Goal: Task Accomplishment & Management: Manage account settings

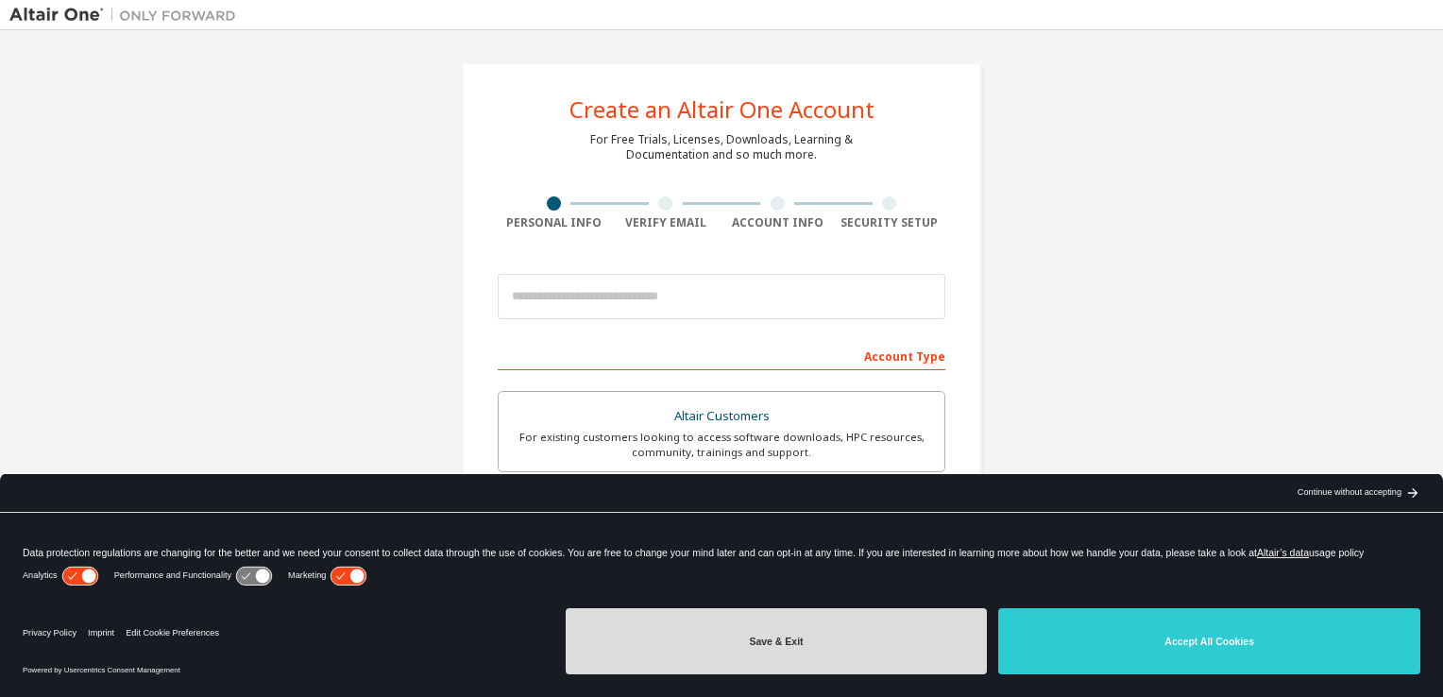
click at [888, 661] on button "Save & Exit" at bounding box center [777, 641] width 422 height 66
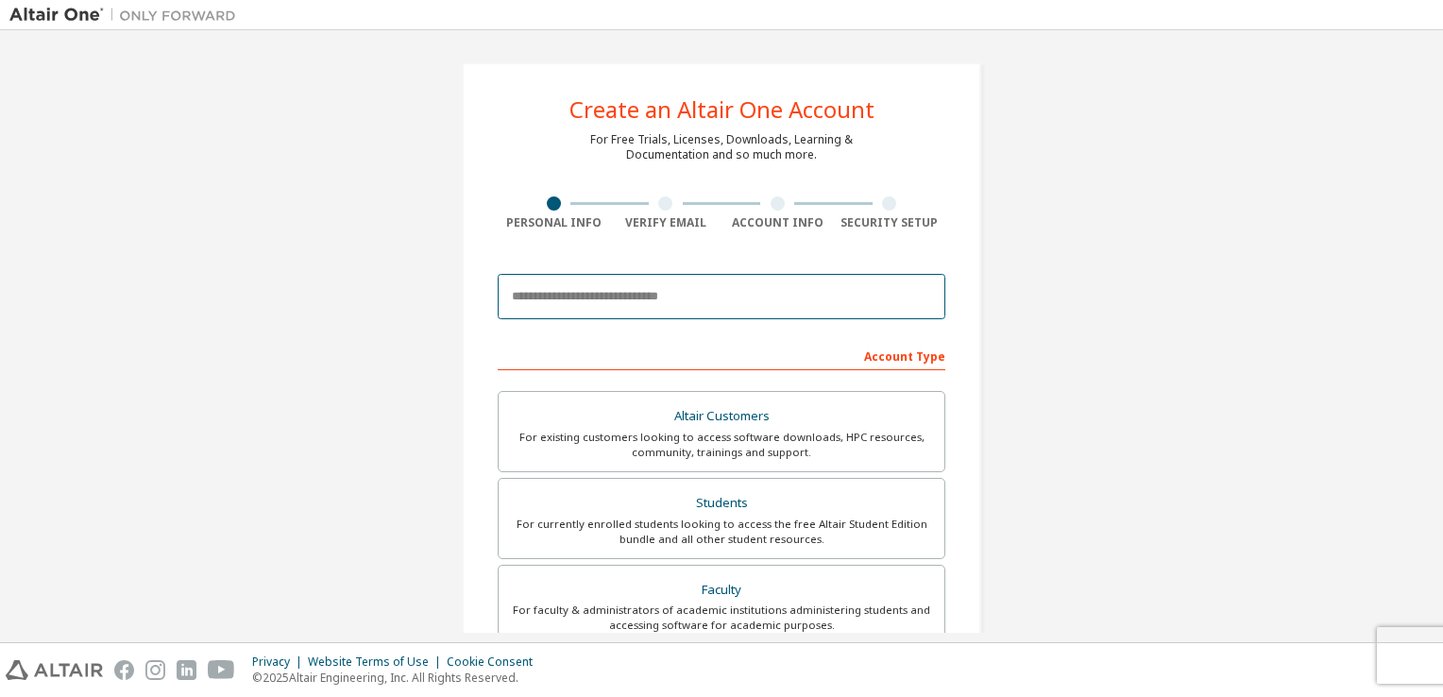
click at [713, 308] on input "email" at bounding box center [722, 296] width 448 height 45
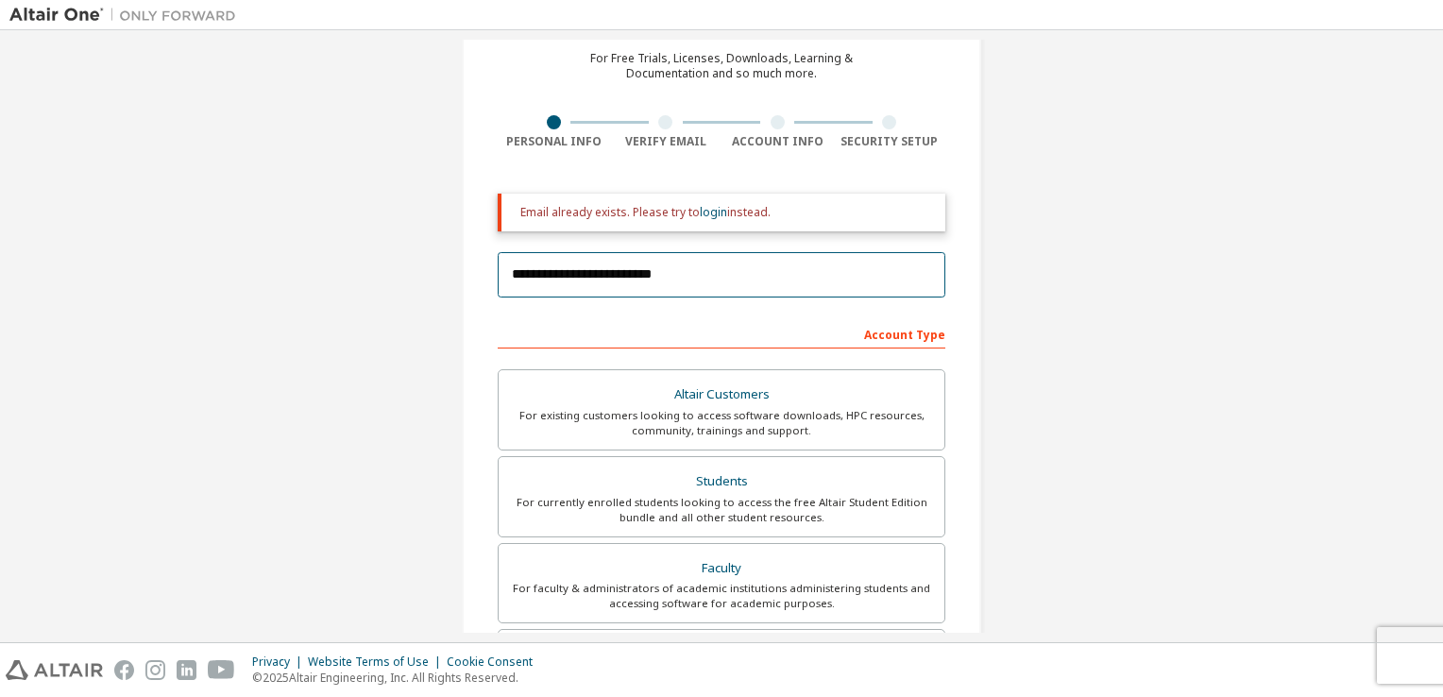
scroll to position [83, 0]
type input "**********"
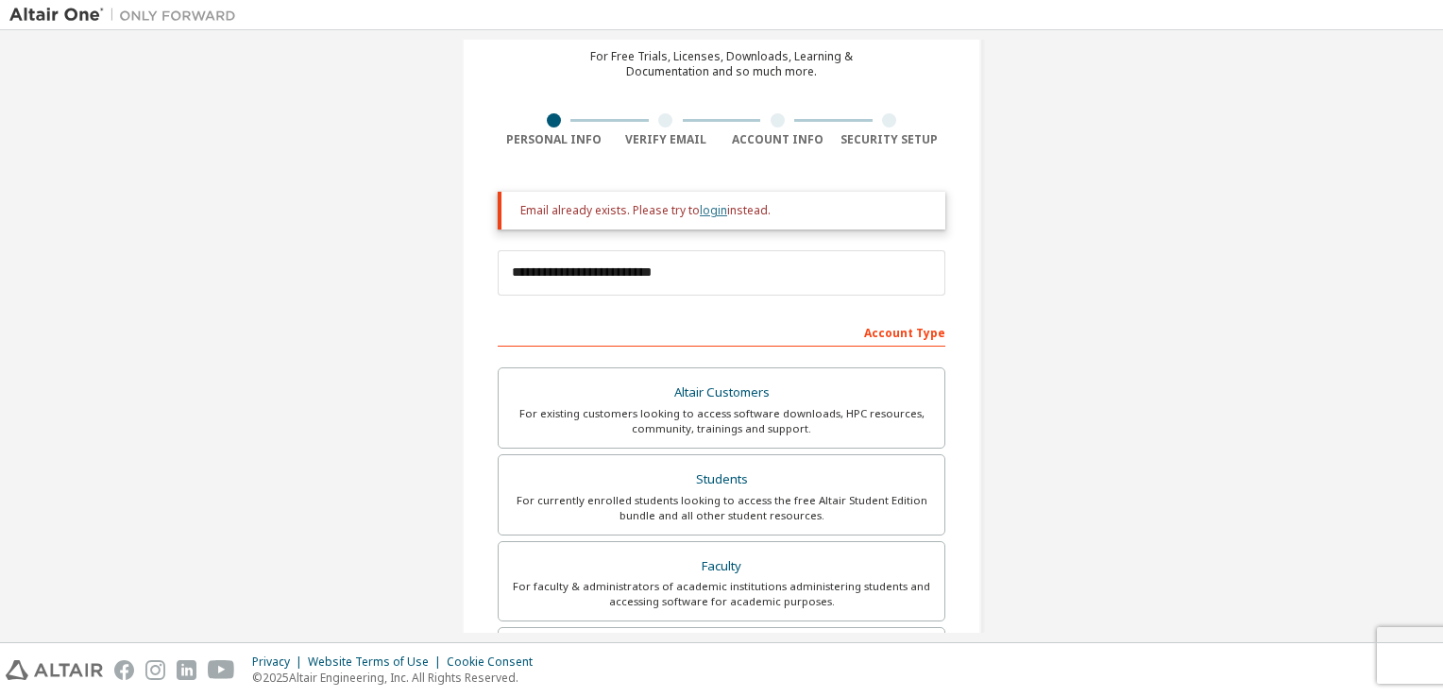
click at [704, 213] on link "login" at bounding box center [713, 210] width 27 height 16
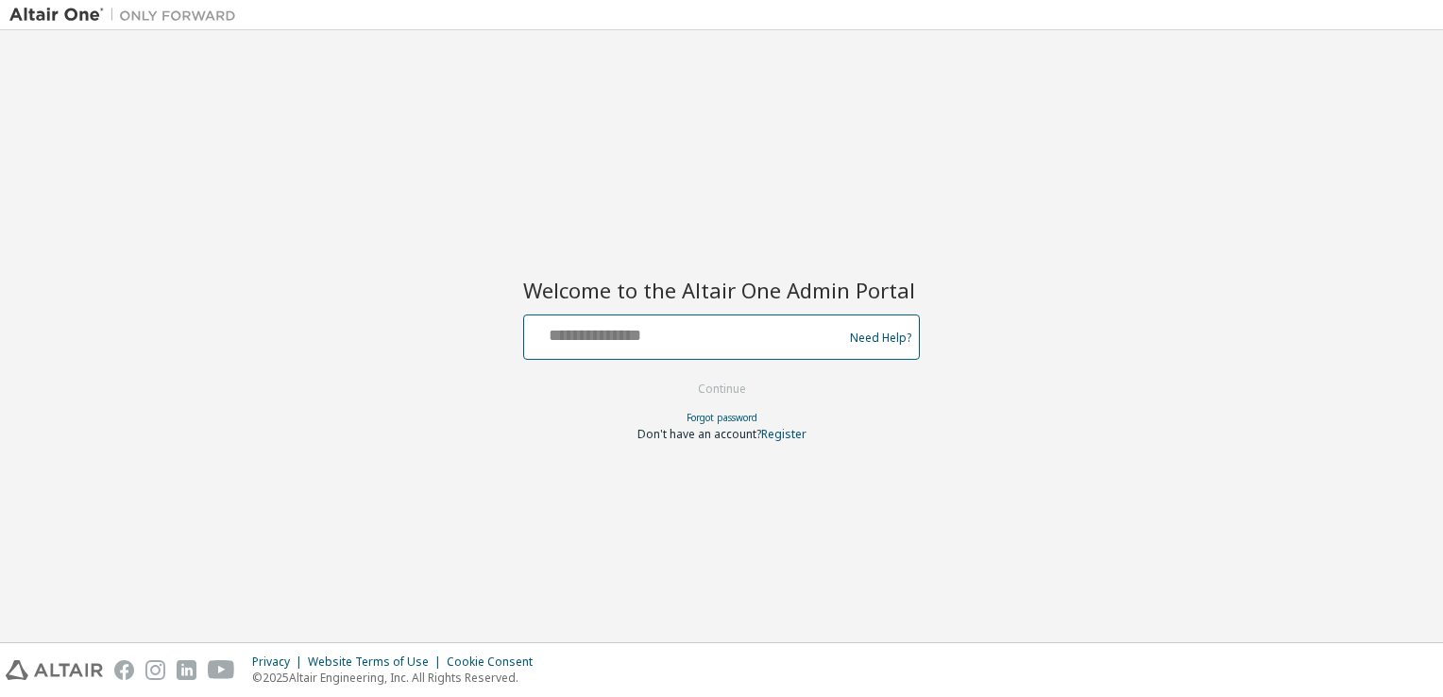
click at [683, 323] on input "text" at bounding box center [686, 332] width 309 height 27
type input "*"
type input "**********"
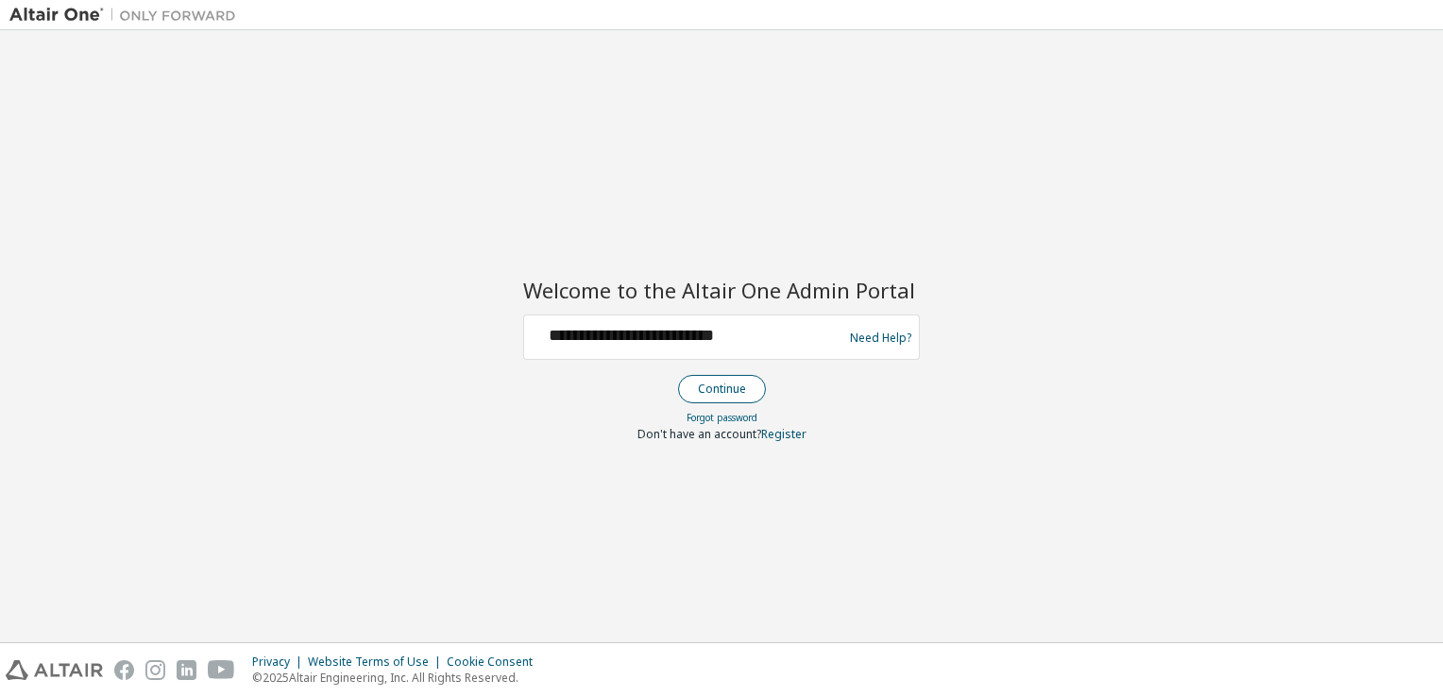
click at [720, 394] on button "Continue" at bounding box center [722, 389] width 88 height 28
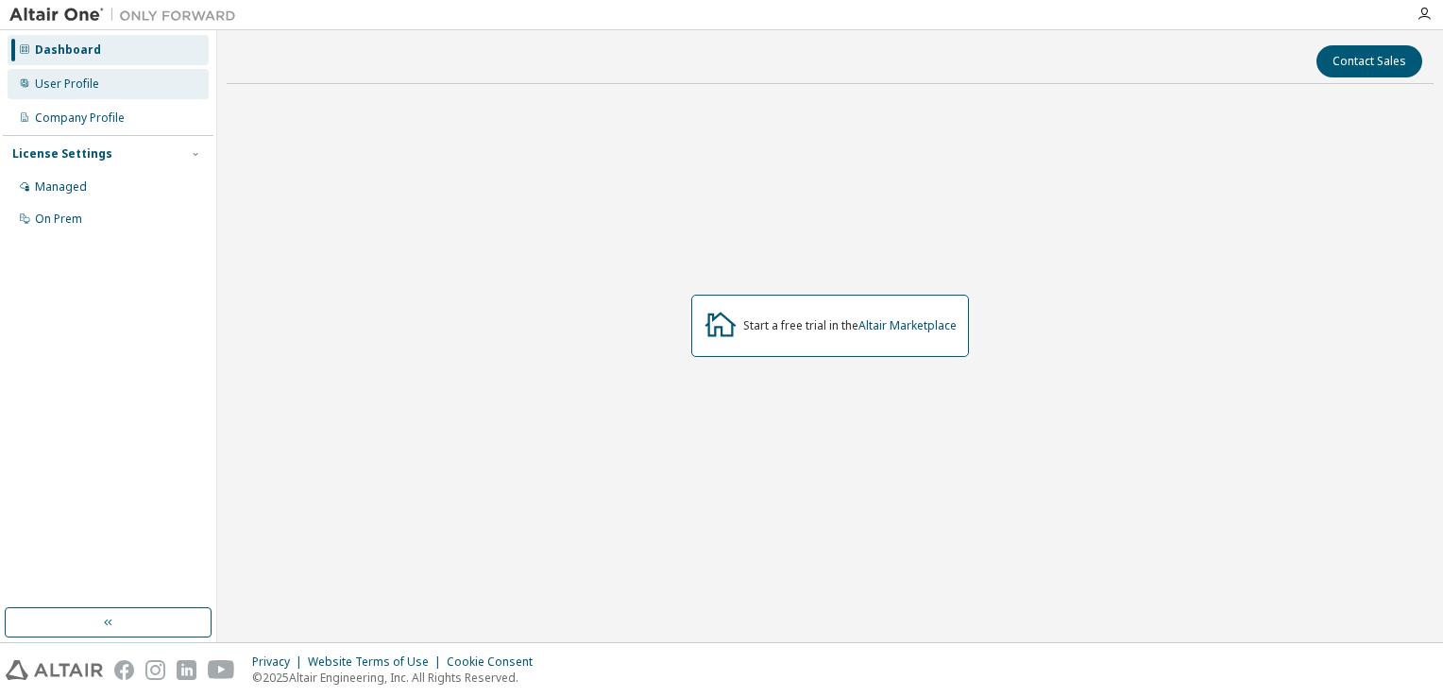
click at [82, 83] on div "User Profile" at bounding box center [67, 84] width 64 height 15
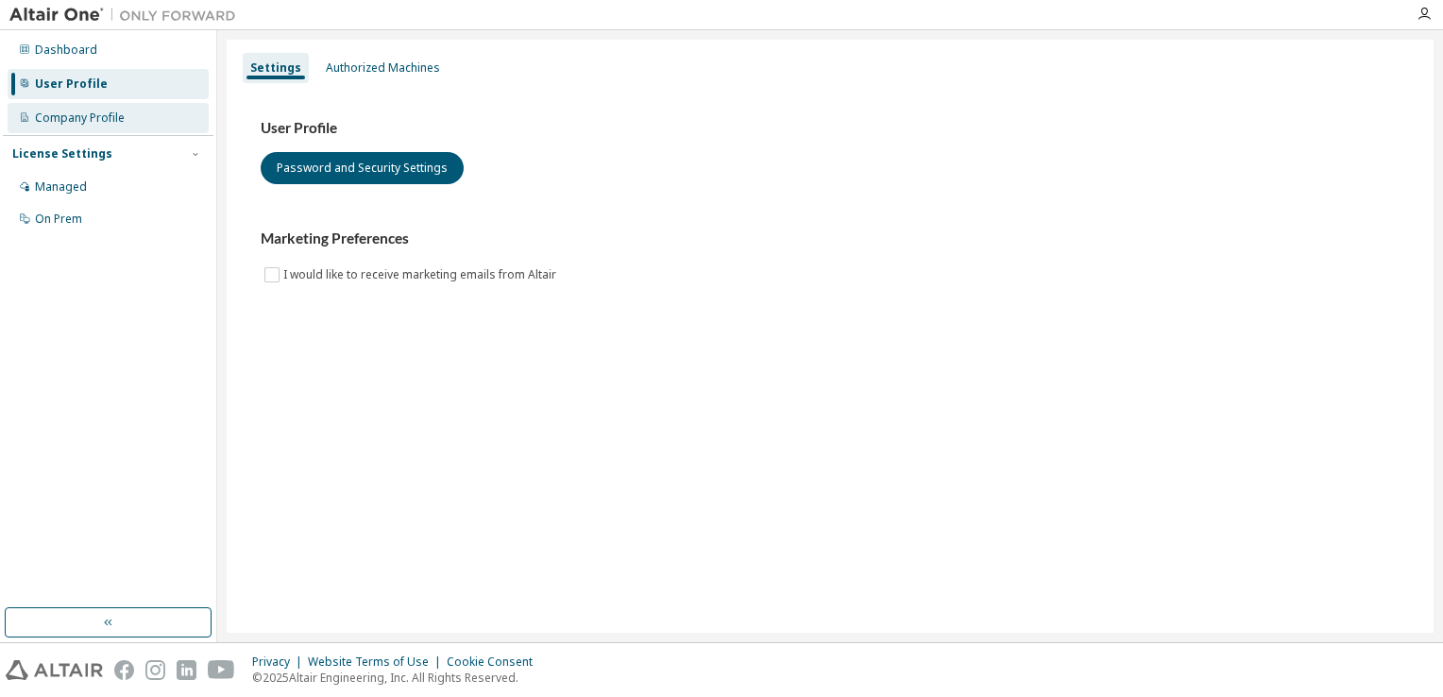
click at [119, 124] on div "Company Profile" at bounding box center [80, 118] width 90 height 15
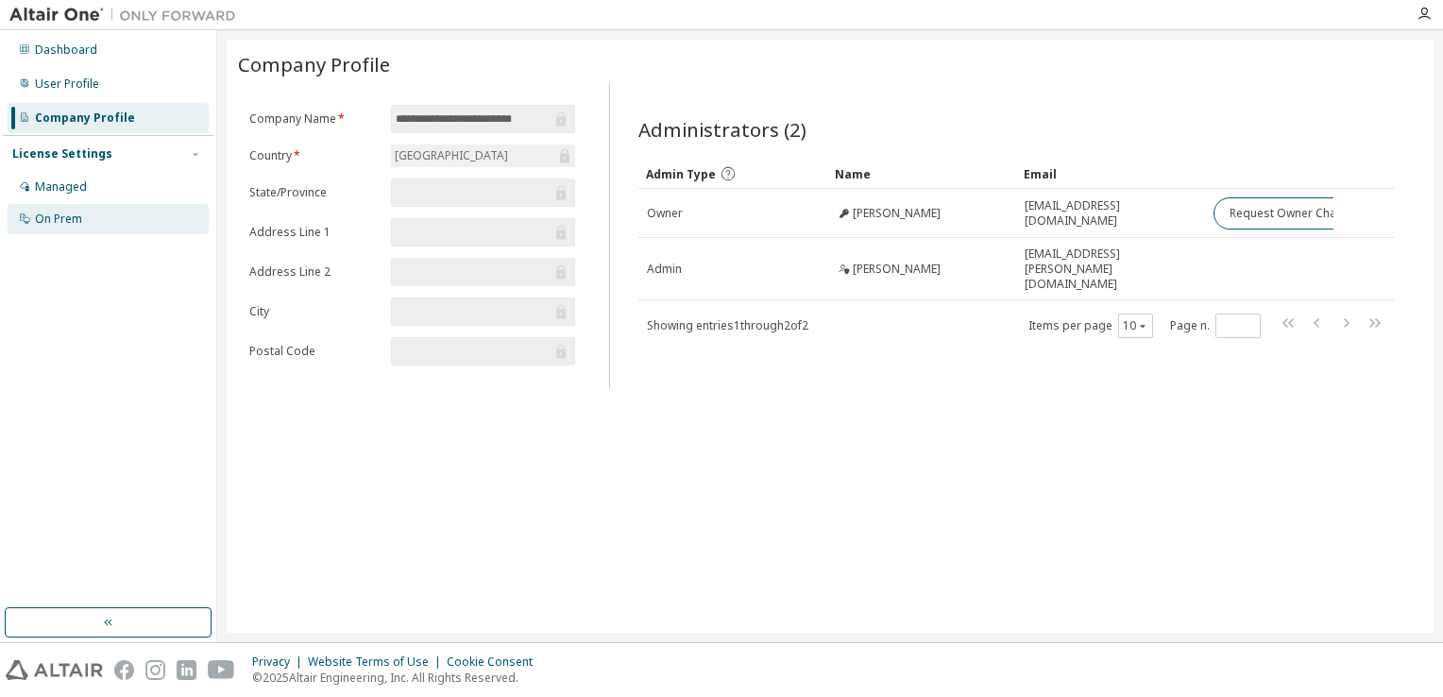
click at [71, 204] on div "On Prem" at bounding box center [108, 219] width 201 height 30
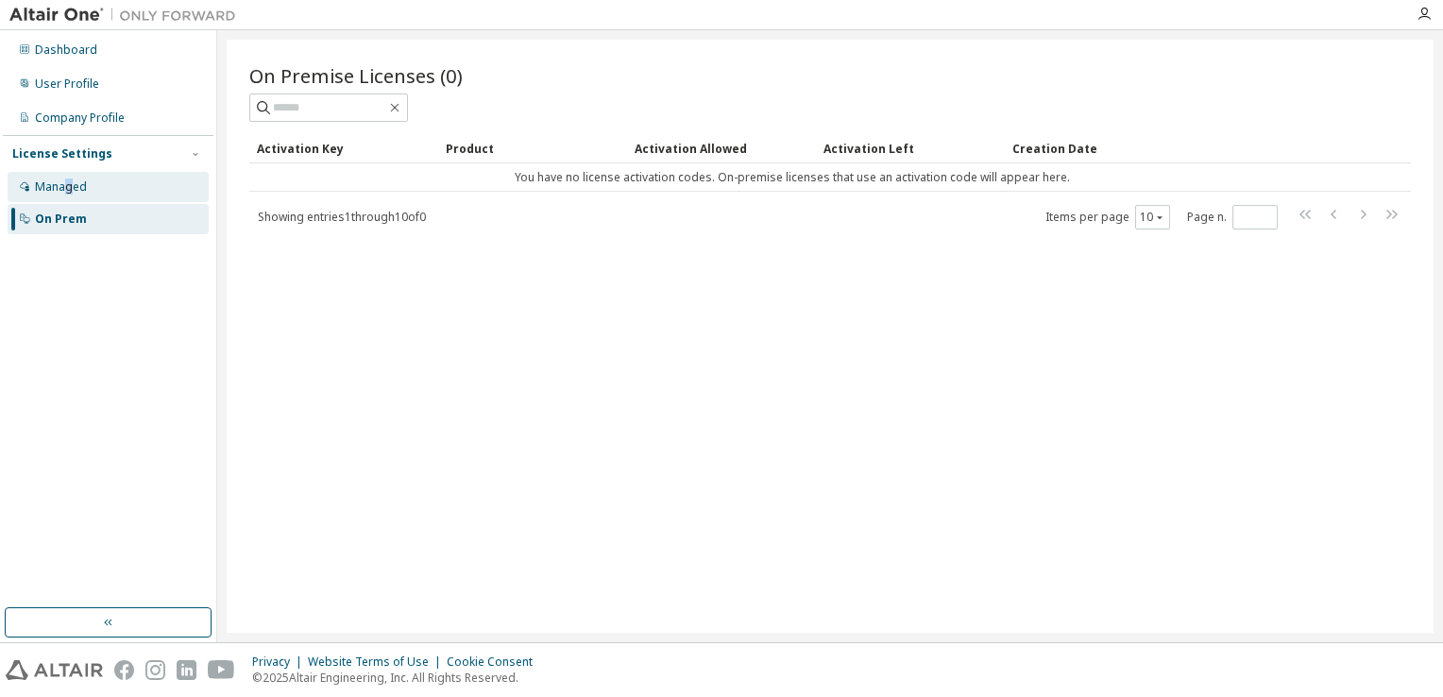
click at [69, 190] on div "Managed" at bounding box center [61, 186] width 52 height 15
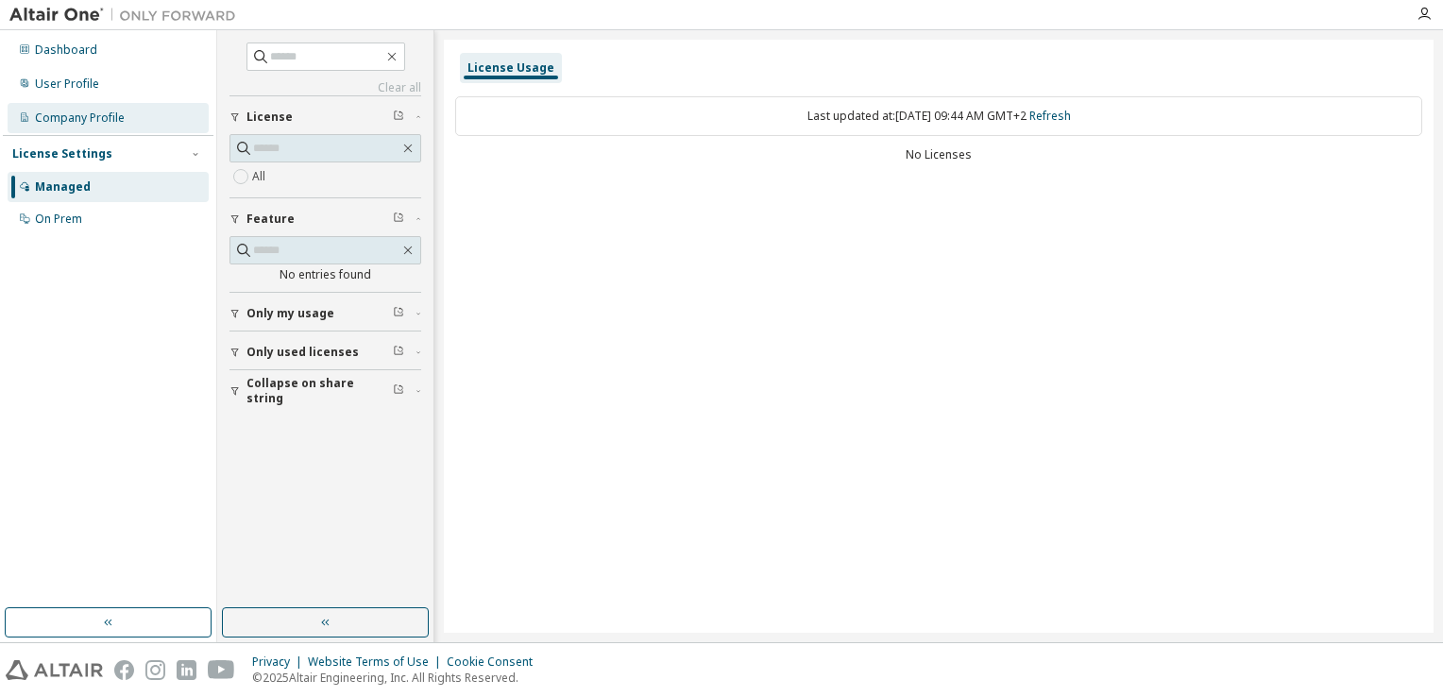
drag, startPoint x: 69, startPoint y: 190, endPoint x: 56, endPoint y: 118, distance: 73.0
click at [56, 118] on div "Company Profile" at bounding box center [80, 118] width 90 height 15
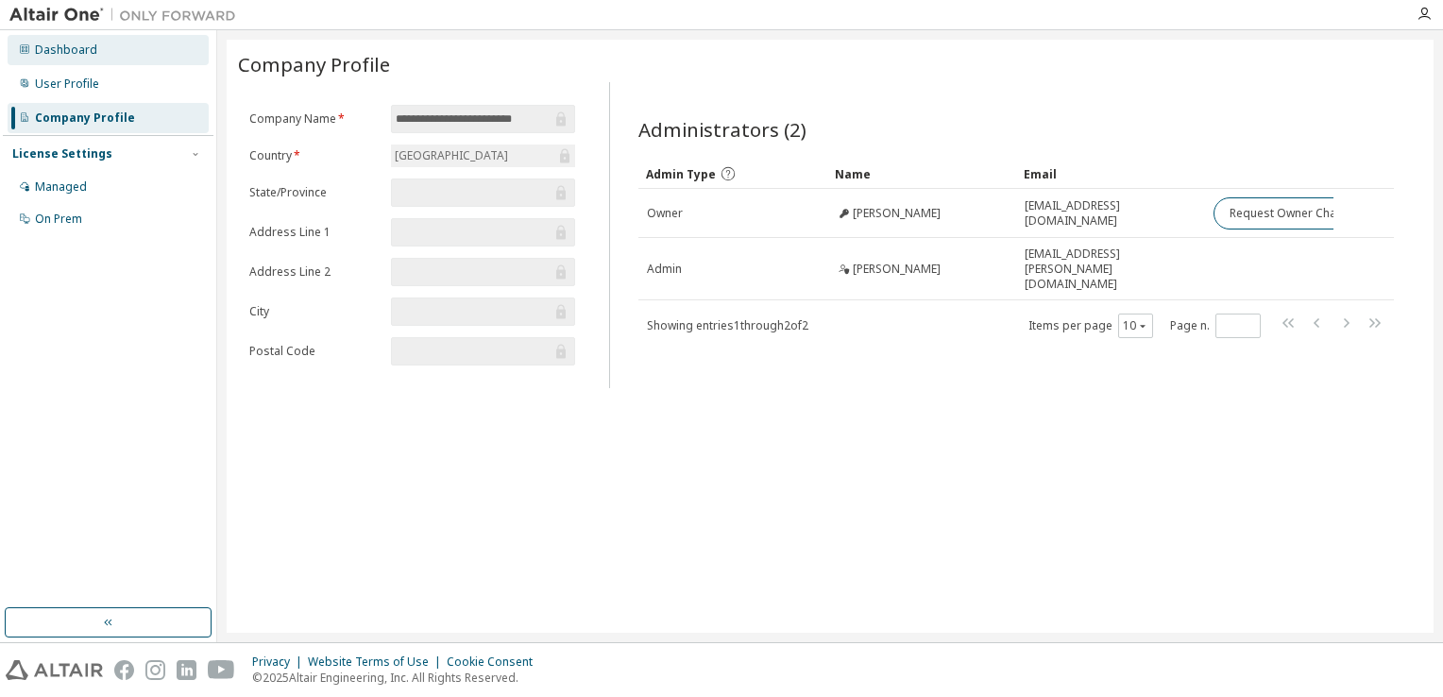
click at [86, 55] on div "Dashboard" at bounding box center [66, 50] width 62 height 15
